Goal: Task Accomplishment & Management: Manage account settings

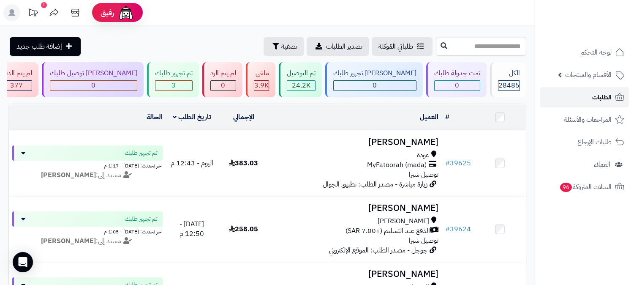
click at [617, 99] on icon at bounding box center [619, 97] width 9 height 8
click at [611, 103] on link "الطلبات" at bounding box center [584, 97] width 89 height 20
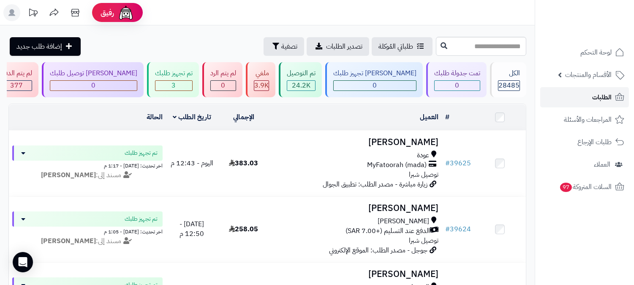
click at [612, 103] on link "الطلبات" at bounding box center [584, 97] width 89 height 20
click at [603, 93] on span "الطلبات" at bounding box center [601, 97] width 19 height 12
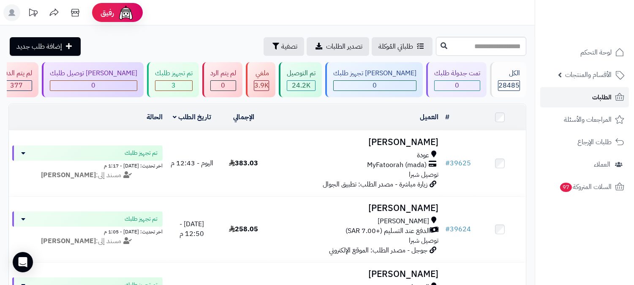
click at [603, 93] on span "الطلبات" at bounding box center [601, 97] width 19 height 12
click at [590, 98] on link "الطلبات" at bounding box center [584, 97] width 89 height 20
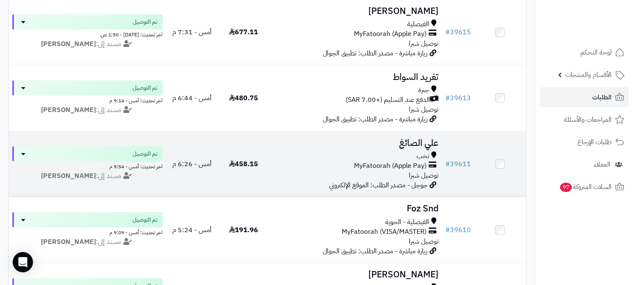
scroll to position [610, 0]
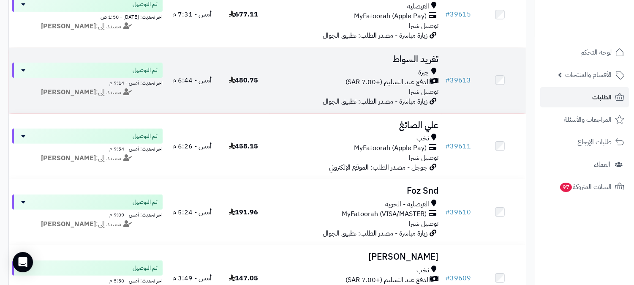
click at [400, 61] on h3 "تغريد السواط" at bounding box center [356, 59] width 166 height 10
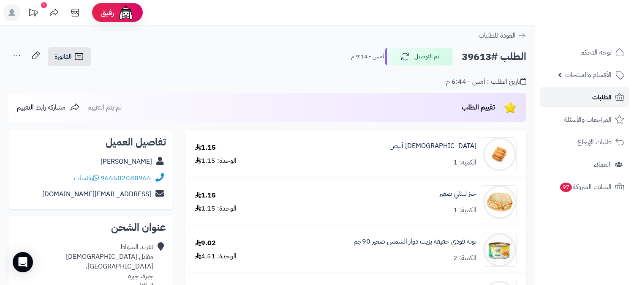
click at [606, 96] on span "الطلبات" at bounding box center [601, 97] width 19 height 12
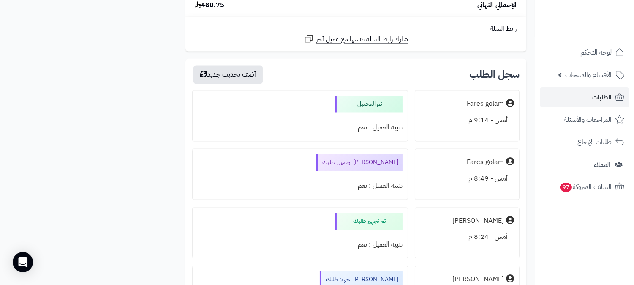
scroll to position [2782, 0]
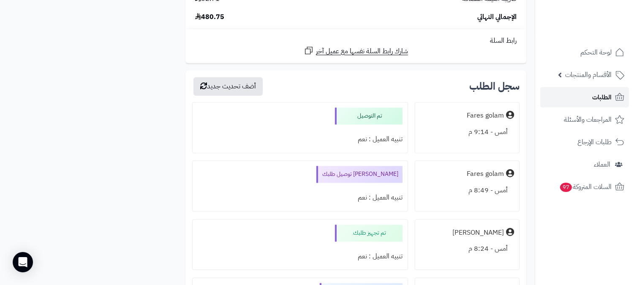
click at [589, 92] on link "الطلبات" at bounding box center [584, 97] width 89 height 20
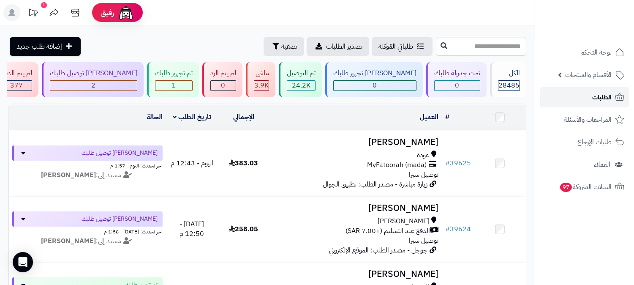
click at [581, 95] on link "الطلبات" at bounding box center [584, 97] width 89 height 20
click at [609, 90] on link "الطلبات" at bounding box center [584, 97] width 89 height 20
click at [611, 95] on span "الطلبات" at bounding box center [601, 97] width 19 height 12
click at [604, 96] on span "الطلبات" at bounding box center [601, 97] width 19 height 12
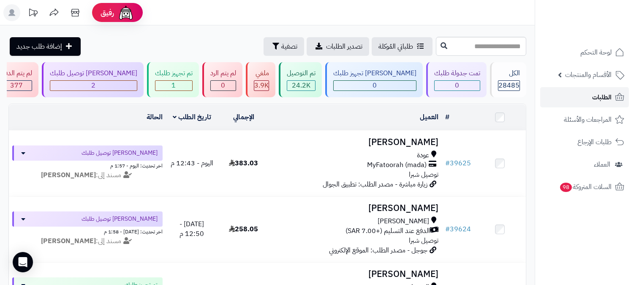
click at [579, 95] on link "الطلبات" at bounding box center [584, 97] width 89 height 20
click at [587, 90] on link "الطلبات" at bounding box center [584, 97] width 89 height 20
click at [604, 94] on span "الطلبات" at bounding box center [601, 97] width 19 height 12
click at [596, 94] on span "الطلبات" at bounding box center [601, 97] width 19 height 12
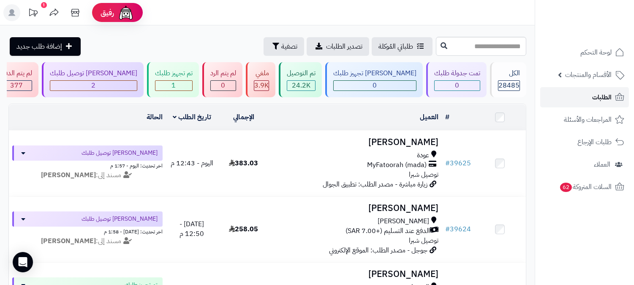
drag, startPoint x: 0, startPoint y: 0, endPoint x: 597, endPoint y: 94, distance: 604.1
click at [597, 94] on span "الطلبات" at bounding box center [601, 97] width 19 height 12
click at [595, 91] on span "الطلبات" at bounding box center [601, 97] width 19 height 12
click at [601, 99] on span "الطلبات" at bounding box center [601, 97] width 19 height 12
click at [607, 99] on span "الطلبات" at bounding box center [601, 97] width 19 height 12
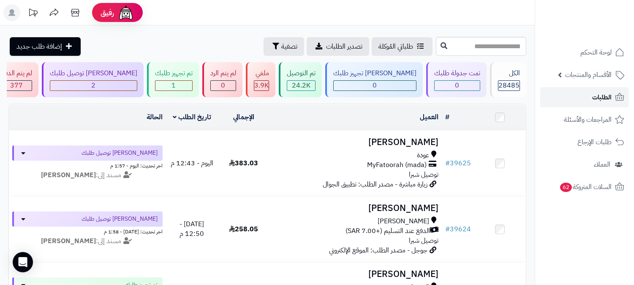
click at [605, 95] on span "الطلبات" at bounding box center [601, 97] width 19 height 12
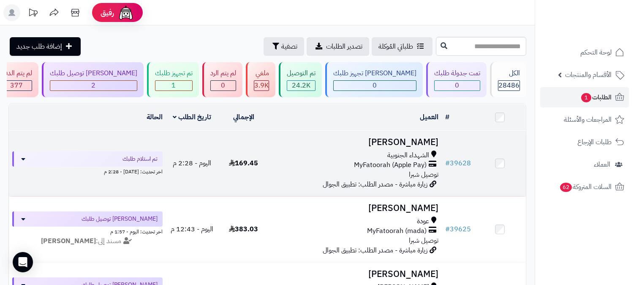
click at [428, 137] on h3 "[PERSON_NAME]" at bounding box center [356, 142] width 166 height 10
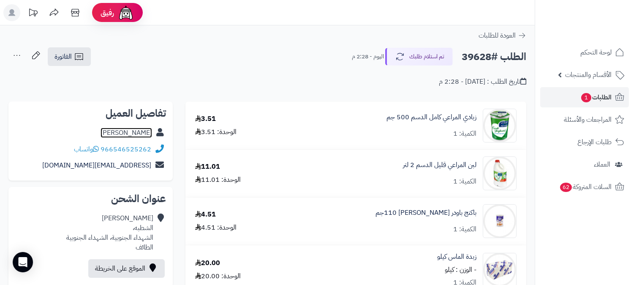
click at [141, 130] on link "حارث الحارثي" at bounding box center [127, 133] width 52 height 10
click at [473, 55] on h2 "الطلب #39628" at bounding box center [494, 56] width 65 height 17
copy h2 "39628"
click at [601, 99] on span "الطلبات 1" at bounding box center [595, 97] width 31 height 12
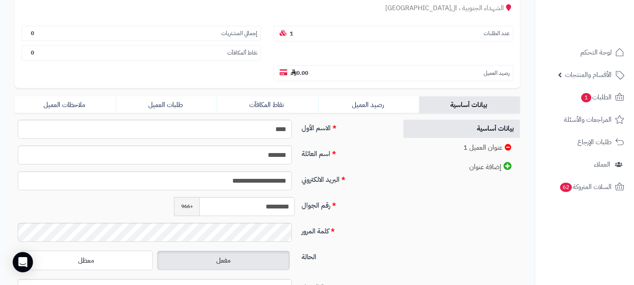
scroll to position [188, 0]
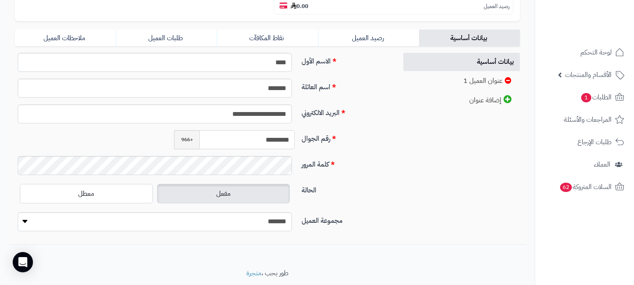
click at [274, 130] on input "*********" at bounding box center [246, 139] width 95 height 19
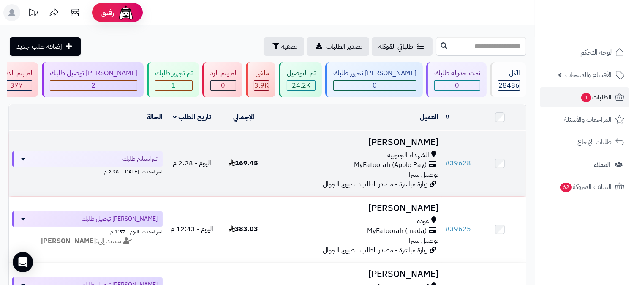
click at [419, 140] on h3 "[PERSON_NAME]" at bounding box center [356, 142] width 166 height 10
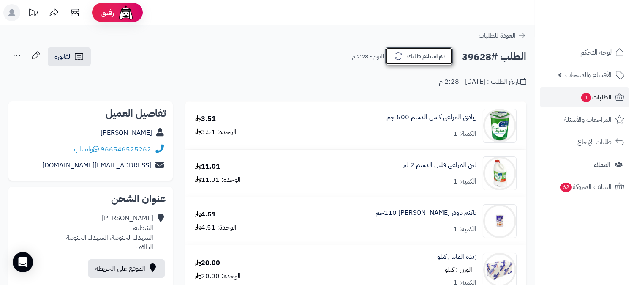
click at [424, 52] on button "تم استلام طلبك" at bounding box center [419, 56] width 68 height 18
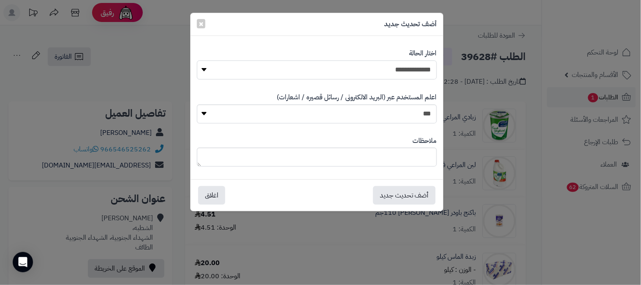
click at [402, 72] on select "**********" at bounding box center [317, 69] width 240 height 19
select select "*"
click at [197, 60] on select "**********" at bounding box center [317, 69] width 240 height 19
click at [420, 188] on button "أضف تحديث جديد" at bounding box center [404, 194] width 63 height 19
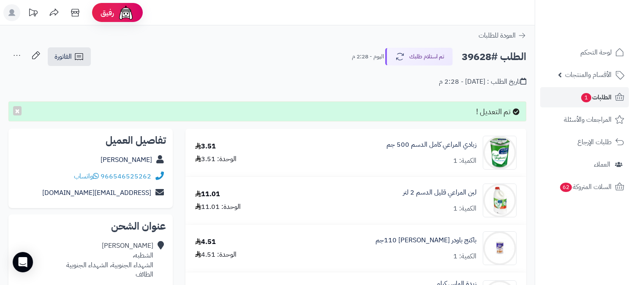
click at [19, 53] on icon at bounding box center [16, 55] width 17 height 17
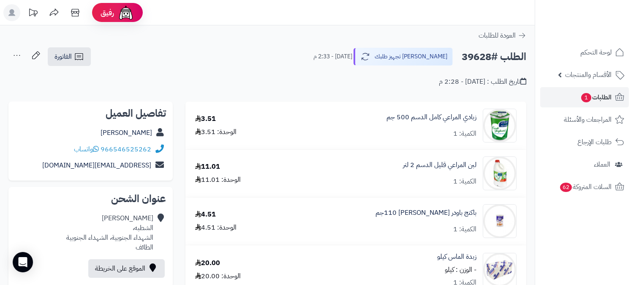
click at [17, 54] on icon at bounding box center [16, 55] width 17 height 17
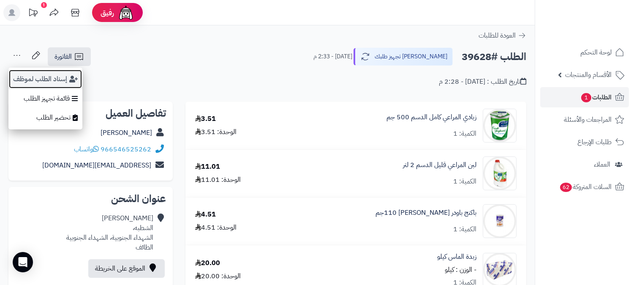
click at [27, 78] on button "إسناد الطلب لموظف" at bounding box center [45, 78] width 74 height 19
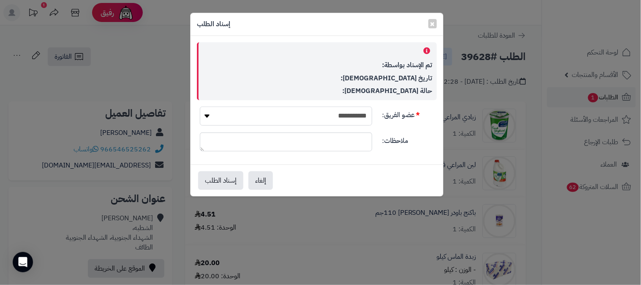
click at [333, 115] on select "**********" at bounding box center [286, 115] width 172 height 19
select select "**"
click at [200, 106] on select "**********" at bounding box center [286, 115] width 172 height 19
click at [226, 187] on button "إسناد الطلب" at bounding box center [220, 180] width 45 height 19
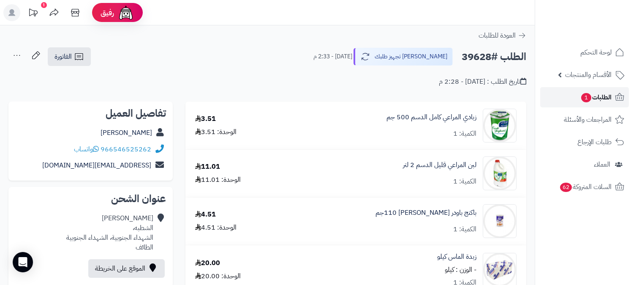
click at [585, 98] on span "1" at bounding box center [586, 97] width 10 height 9
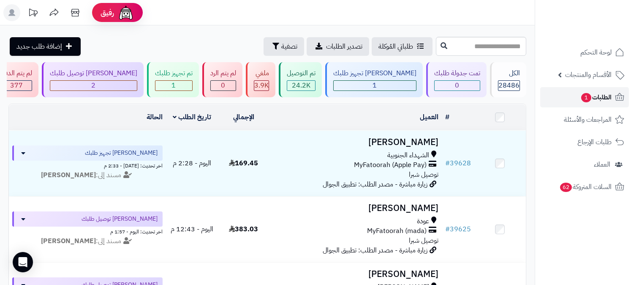
click at [594, 99] on span "الطلبات 1" at bounding box center [595, 97] width 31 height 12
click at [602, 96] on span "الطلبات 1" at bounding box center [595, 97] width 31 height 12
click at [603, 100] on span "الطلبات 1" at bounding box center [595, 97] width 31 height 12
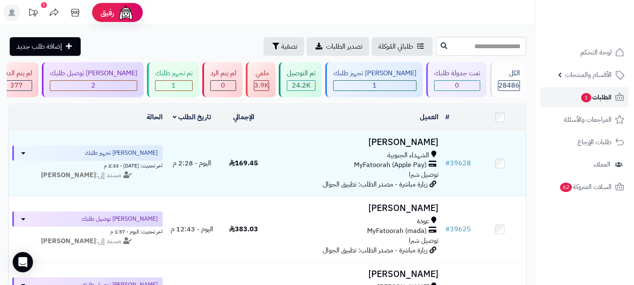
click at [611, 103] on link "الطلبات 1" at bounding box center [584, 97] width 89 height 20
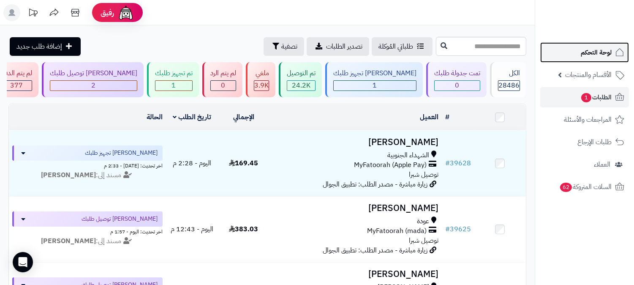
click at [604, 48] on span "لوحة التحكم" at bounding box center [596, 52] width 31 height 12
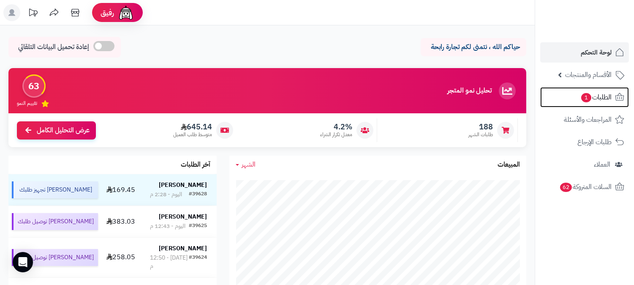
click at [589, 98] on span "1" at bounding box center [586, 97] width 10 height 9
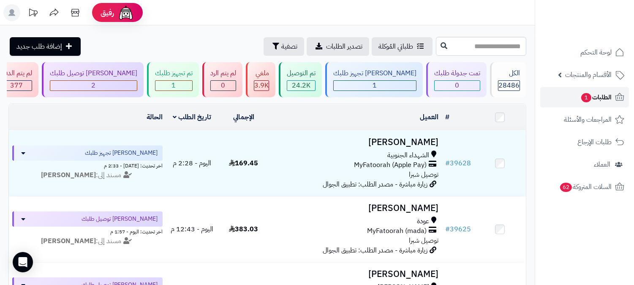
click at [589, 98] on span "1" at bounding box center [586, 97] width 10 height 9
click at [192, 82] on div "1" at bounding box center [173, 86] width 37 height 10
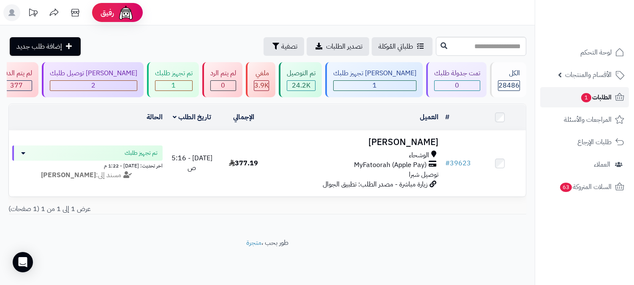
click at [601, 93] on span "الطلبات 1" at bounding box center [595, 97] width 31 height 12
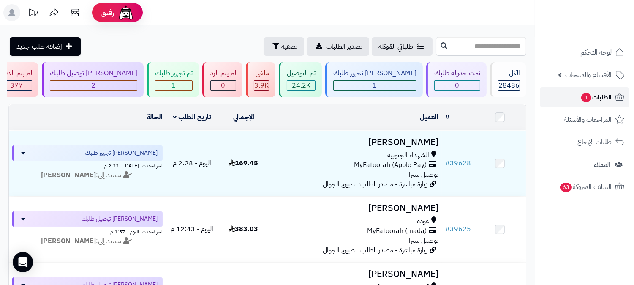
click at [601, 93] on span "الطلبات 1" at bounding box center [595, 97] width 31 height 12
click at [605, 98] on span "الطلبات 1" at bounding box center [595, 97] width 31 height 12
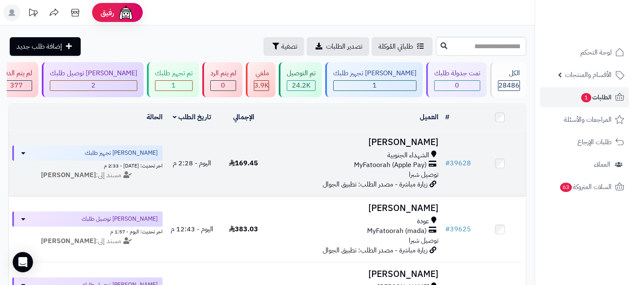
click at [432, 141] on h3 "[PERSON_NAME]" at bounding box center [356, 142] width 166 height 10
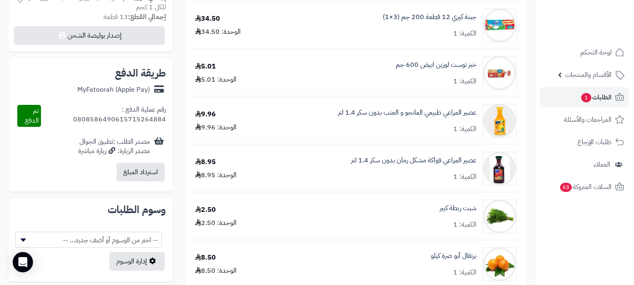
scroll to position [234, 0]
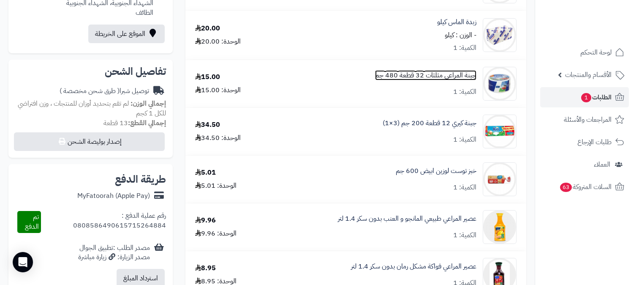
click at [449, 76] on link "جبنة المراعي مثلثات 32 قطعة 480 جم" at bounding box center [425, 76] width 101 height 10
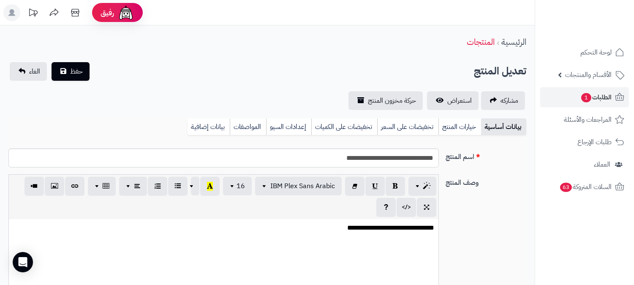
scroll to position [189, 0]
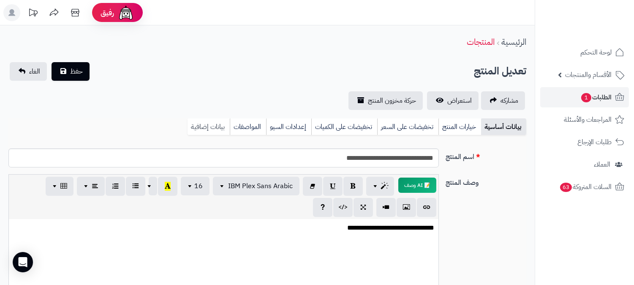
click at [218, 123] on link "بيانات إضافية" at bounding box center [209, 126] width 42 height 17
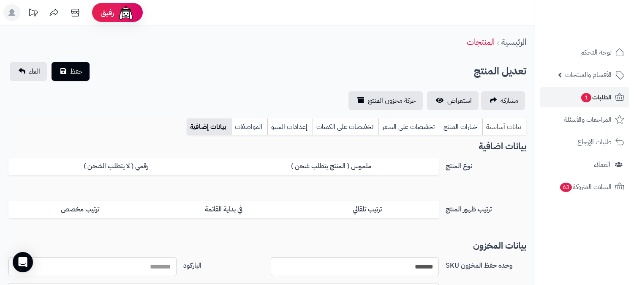
click at [514, 128] on link "بيانات أساسية" at bounding box center [504, 126] width 44 height 17
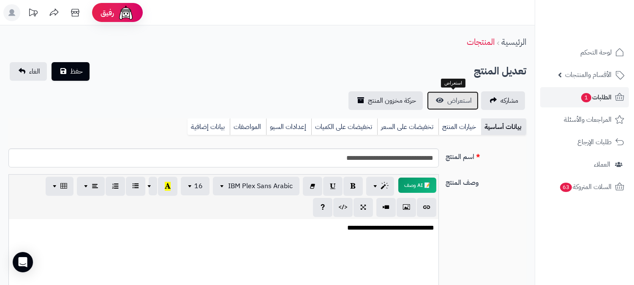
click at [462, 100] on span "استعراض" at bounding box center [459, 100] width 24 height 10
click at [204, 125] on link "بيانات إضافية" at bounding box center [209, 126] width 42 height 17
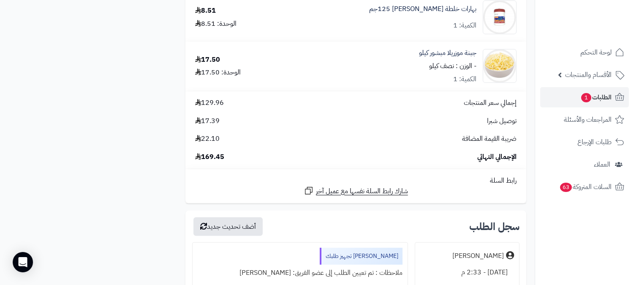
scroll to position [657, 0]
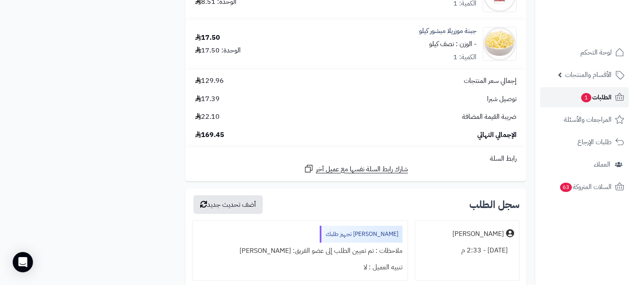
click at [604, 99] on span "الطلبات 1" at bounding box center [595, 97] width 31 height 12
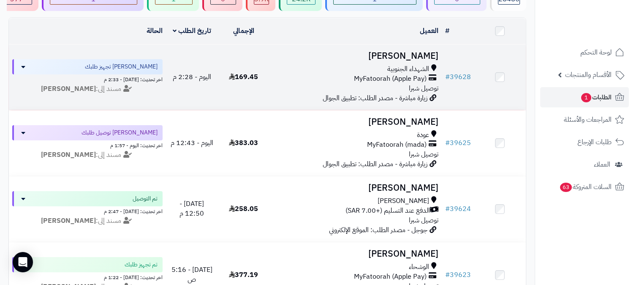
scroll to position [94, 0]
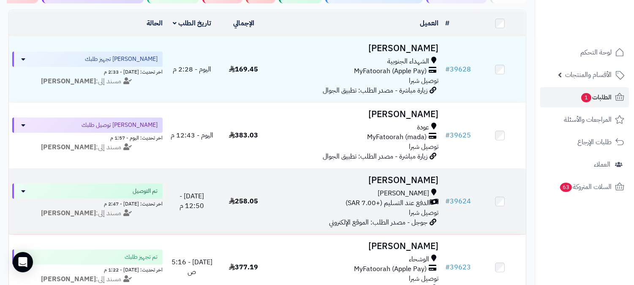
click at [433, 175] on h3 "[PERSON_NAME]" at bounding box center [356, 180] width 166 height 10
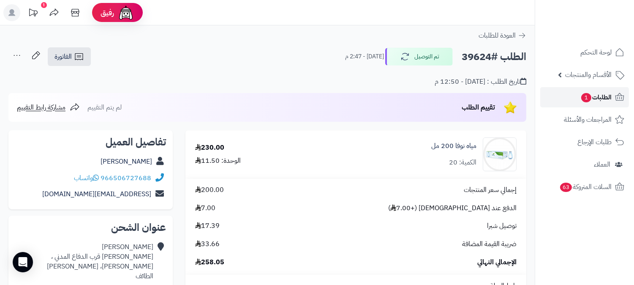
click at [599, 92] on span "الطلبات 1" at bounding box center [595, 97] width 31 height 12
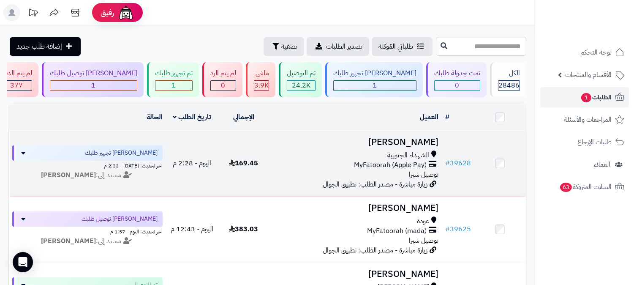
click at [419, 137] on h3 "[PERSON_NAME]" at bounding box center [356, 142] width 166 height 10
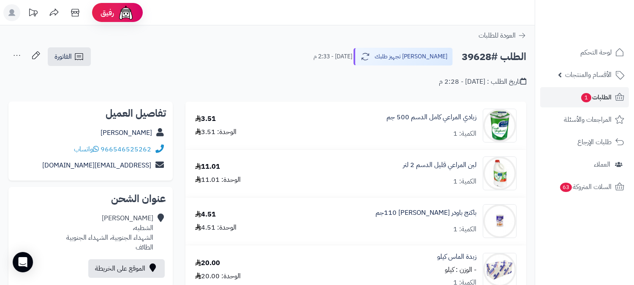
click at [12, 54] on icon at bounding box center [16, 55] width 17 height 17
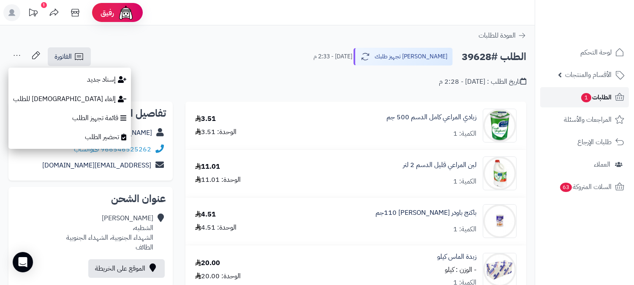
click at [598, 98] on span "الطلبات 1" at bounding box center [595, 97] width 31 height 12
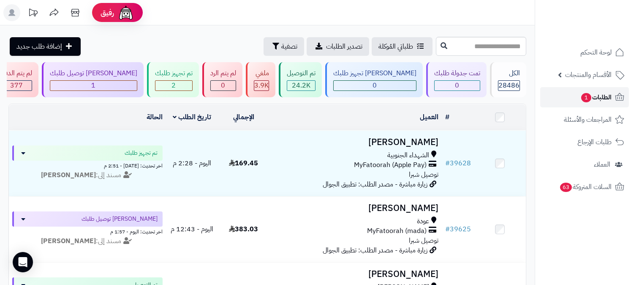
click at [598, 98] on span "الطلبات 1" at bounding box center [595, 97] width 31 height 12
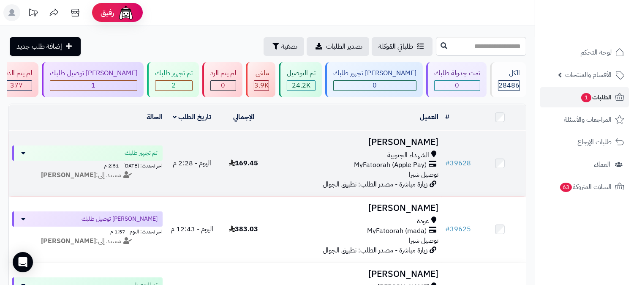
click at [423, 133] on td "حارث الحارثي الشهداء الجنوبية MyFatoorah (Apple Pay) توصيل شبرا زيارة مباشرة - …" at bounding box center [355, 163] width 172 height 65
click at [419, 138] on h3 "[PERSON_NAME]" at bounding box center [356, 142] width 166 height 10
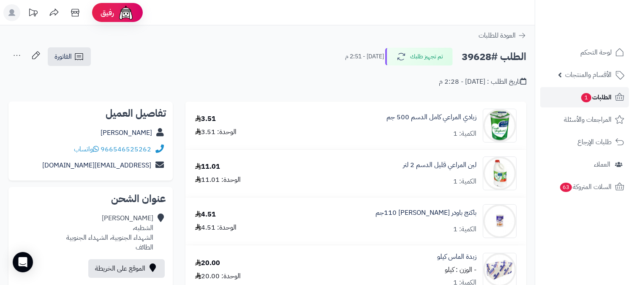
click at [590, 92] on span "الطلبات 1" at bounding box center [595, 97] width 31 height 12
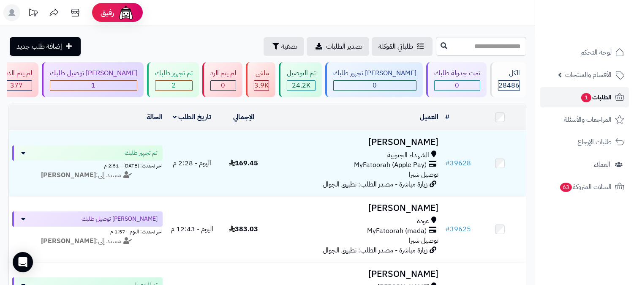
click at [605, 99] on span "الطلبات 1" at bounding box center [595, 97] width 31 height 12
click at [605, 91] on span "الطلبات 1" at bounding box center [595, 97] width 31 height 12
click at [617, 95] on icon at bounding box center [619, 97] width 9 height 8
click at [590, 94] on span "الطلبات 1" at bounding box center [595, 97] width 31 height 12
click at [137, 76] on div "[PERSON_NAME] توصيل طلبك" at bounding box center [93, 73] width 87 height 10
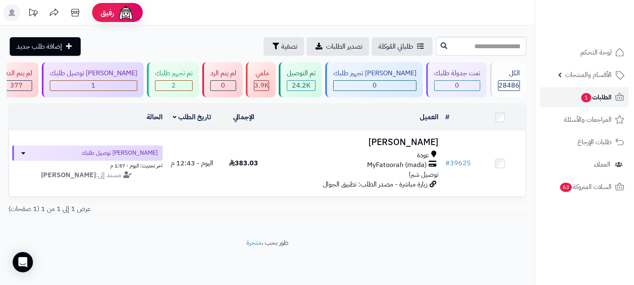
click at [609, 96] on span "الطلبات 1" at bounding box center [595, 97] width 31 height 12
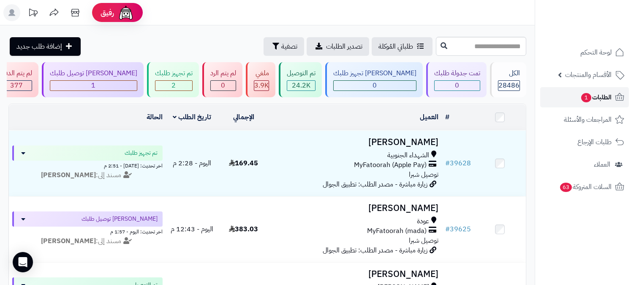
click at [611, 102] on span "الطلبات 1" at bounding box center [595, 97] width 31 height 12
click at [612, 102] on link "الطلبات 1" at bounding box center [584, 97] width 89 height 20
click at [137, 81] on div "1" at bounding box center [93, 86] width 87 height 10
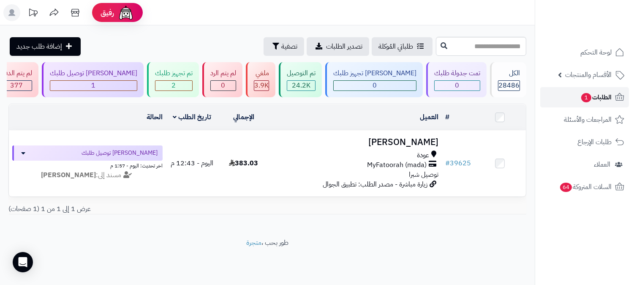
click at [606, 95] on span "الطلبات 1" at bounding box center [595, 97] width 31 height 12
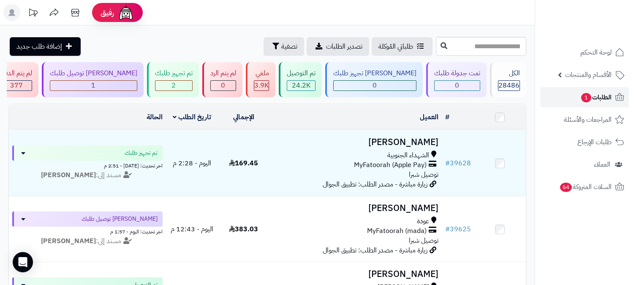
click at [606, 91] on span "الطلبات 1" at bounding box center [595, 97] width 31 height 12
drag, startPoint x: 0, startPoint y: 0, endPoint x: 606, endPoint y: 91, distance: 613.2
click at [606, 91] on span "الطلبات 1" at bounding box center [595, 97] width 31 height 12
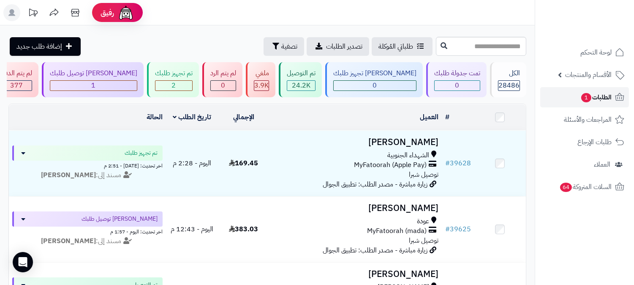
drag, startPoint x: 0, startPoint y: 0, endPoint x: 607, endPoint y: 91, distance: 614.1
click at [607, 91] on span "الطلبات 1" at bounding box center [595, 97] width 31 height 12
click at [604, 95] on span "الطلبات" at bounding box center [601, 97] width 19 height 12
click at [600, 102] on span "الطلبات" at bounding box center [601, 97] width 19 height 12
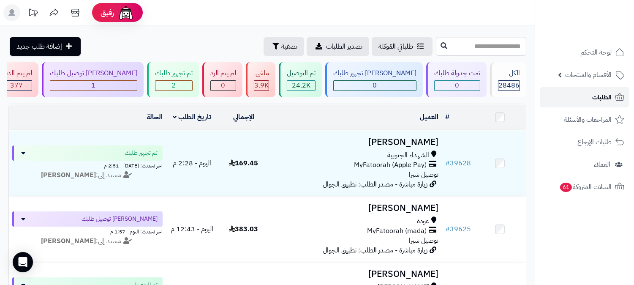
click at [609, 95] on span "الطلبات" at bounding box center [601, 97] width 19 height 12
click at [593, 94] on span "الطلبات" at bounding box center [601, 97] width 19 height 12
click at [602, 96] on span "الطلبات" at bounding box center [601, 97] width 19 height 12
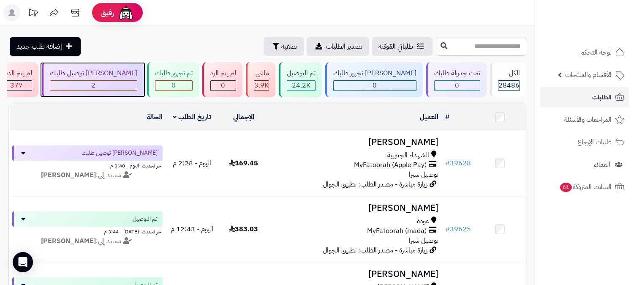
click at [144, 93] on div "جاري توصيل طلبك 2" at bounding box center [93, 79] width 102 height 35
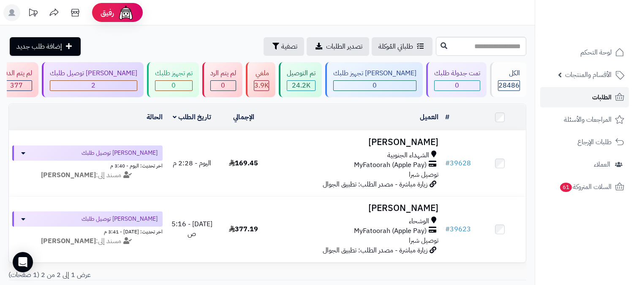
click at [598, 92] on span "الطلبات" at bounding box center [601, 97] width 19 height 12
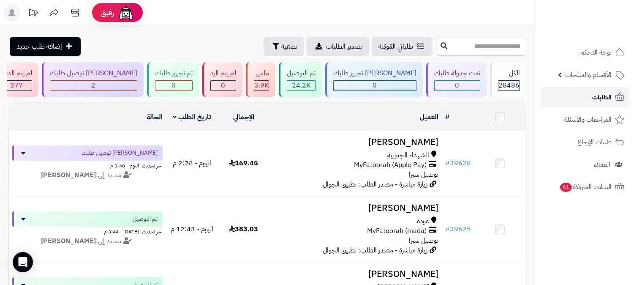
click at [592, 94] on span "الطلبات" at bounding box center [601, 97] width 19 height 12
click at [611, 96] on span "الطلبات" at bounding box center [601, 97] width 19 height 12
click at [573, 93] on link "الطلبات" at bounding box center [584, 97] width 89 height 20
click at [604, 94] on span "الطلبات" at bounding box center [601, 97] width 19 height 12
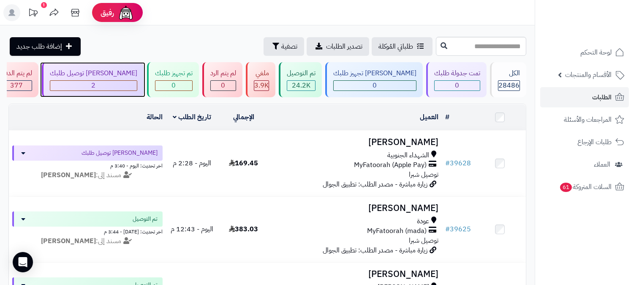
click at [137, 86] on div "2" at bounding box center [93, 86] width 87 height 10
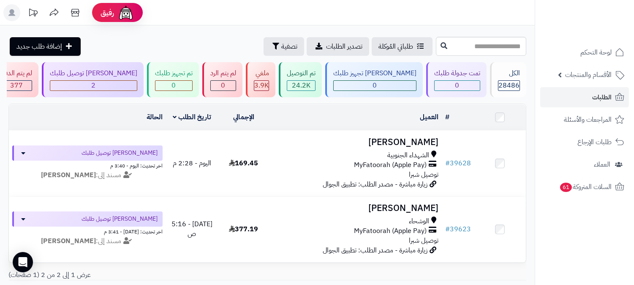
click at [430, 209] on h3 "[PERSON_NAME]" at bounding box center [356, 208] width 166 height 10
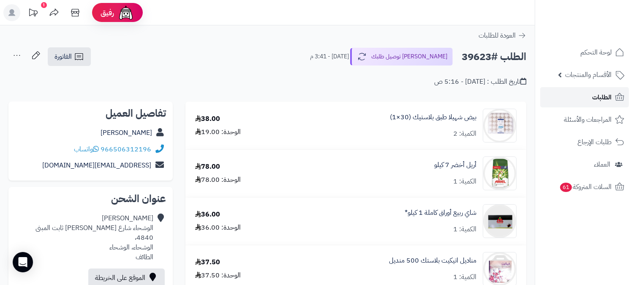
click at [586, 96] on link "الطلبات" at bounding box center [584, 97] width 89 height 20
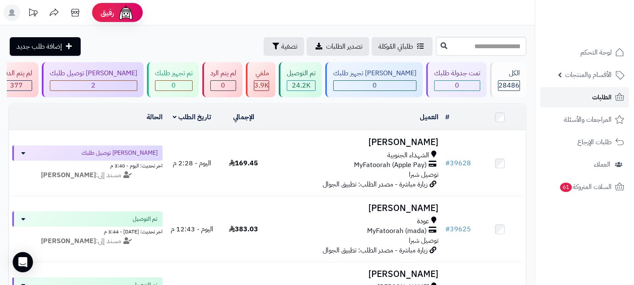
drag, startPoint x: 0, startPoint y: 0, endPoint x: 586, endPoint y: 98, distance: 593.8
click at [586, 98] on link "الطلبات" at bounding box center [584, 97] width 89 height 20
click at [137, 83] on div "2" at bounding box center [93, 86] width 87 height 10
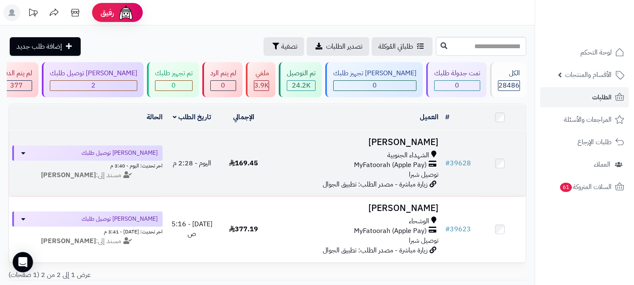
click at [433, 142] on h3 "[PERSON_NAME]" at bounding box center [356, 142] width 166 height 10
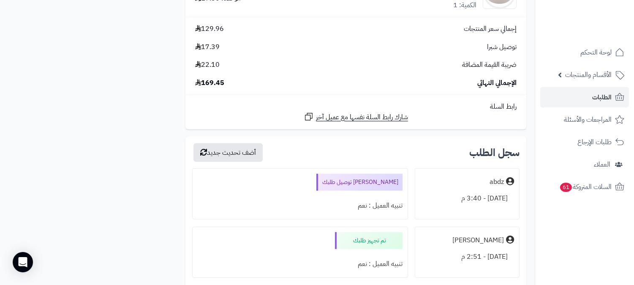
scroll to position [704, 0]
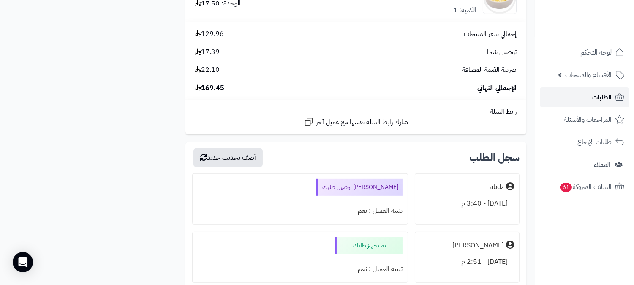
click at [601, 96] on span "الطلبات" at bounding box center [601, 97] width 19 height 12
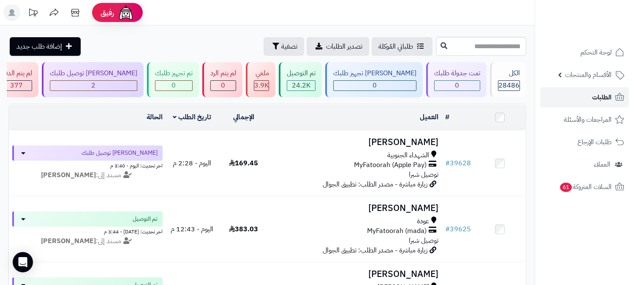
click at [598, 96] on span "الطلبات" at bounding box center [601, 97] width 19 height 12
click at [582, 95] on link "الطلبات" at bounding box center [584, 97] width 89 height 20
click at [590, 97] on link "الطلبات" at bounding box center [584, 97] width 89 height 20
click at [594, 87] on link "الطلبات" at bounding box center [584, 97] width 89 height 20
click at [609, 90] on link "الطلبات" at bounding box center [584, 97] width 89 height 20
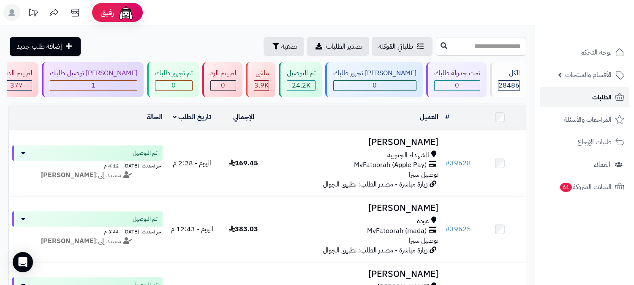
click at [590, 90] on link "الطلبات" at bounding box center [584, 97] width 89 height 20
click at [590, 92] on link "الطلبات" at bounding box center [584, 97] width 89 height 20
click at [589, 93] on link "الطلبات" at bounding box center [584, 97] width 89 height 20
click at [590, 93] on link "الطلبات" at bounding box center [584, 97] width 89 height 20
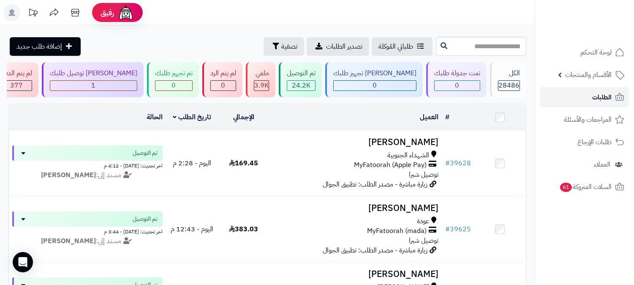
click at [594, 95] on span "الطلبات" at bounding box center [601, 97] width 19 height 12
click at [593, 91] on span "الطلبات" at bounding box center [601, 97] width 19 height 12
click at [593, 90] on link "الطلبات" at bounding box center [584, 97] width 89 height 20
click at [592, 96] on link "الطلبات" at bounding box center [584, 97] width 89 height 20
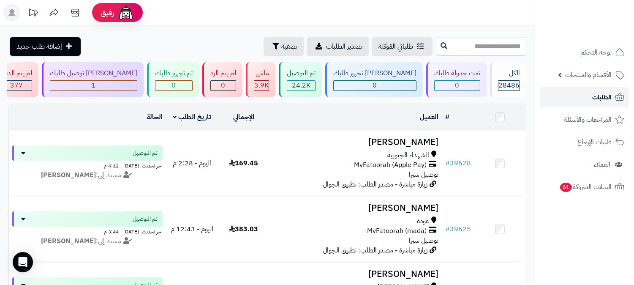
click at [611, 100] on span "الطلبات" at bounding box center [601, 97] width 19 height 12
click at [605, 90] on link "الطلبات" at bounding box center [584, 97] width 89 height 20
click at [608, 97] on span "الطلبات" at bounding box center [601, 97] width 19 height 12
click at [579, 96] on link "الطلبات" at bounding box center [584, 97] width 89 height 20
click at [611, 89] on link "الطلبات" at bounding box center [584, 97] width 89 height 20
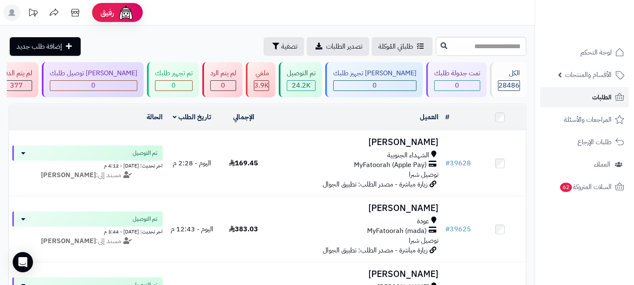
click at [592, 96] on link "الطلبات" at bounding box center [584, 97] width 89 height 20
click at [604, 87] on link "الطلبات" at bounding box center [584, 97] width 89 height 20
drag, startPoint x: 0, startPoint y: 0, endPoint x: 604, endPoint y: 87, distance: 610.2
click at [604, 87] on link "الطلبات" at bounding box center [584, 97] width 89 height 20
click at [595, 99] on span "الطلبات" at bounding box center [601, 97] width 19 height 12
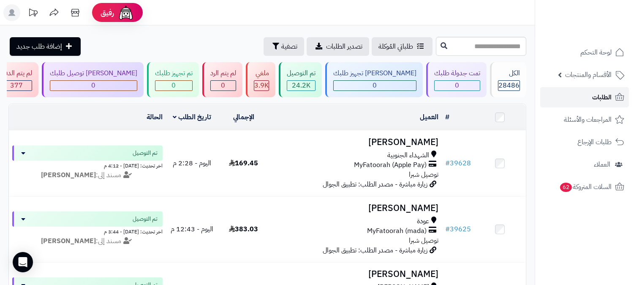
click at [597, 93] on span "الطلبات" at bounding box center [601, 97] width 19 height 12
click at [598, 93] on span "الطلبات" at bounding box center [601, 97] width 19 height 12
click at [589, 95] on link "الطلبات" at bounding box center [584, 97] width 89 height 20
click at [580, 100] on link "الطلبات" at bounding box center [584, 97] width 89 height 20
click at [593, 98] on span "الطلبات" at bounding box center [601, 97] width 19 height 12
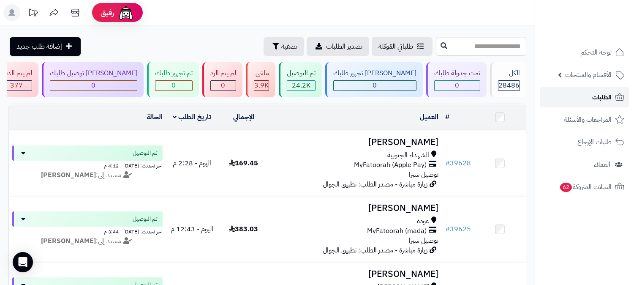
click at [591, 101] on link "الطلبات" at bounding box center [584, 97] width 89 height 20
click at [578, 97] on link "الطلبات" at bounding box center [584, 97] width 89 height 20
click at [597, 100] on span "الطلبات" at bounding box center [601, 97] width 19 height 12
click at [585, 93] on link "الطلبات" at bounding box center [584, 97] width 89 height 20
